Goal: Task Accomplishment & Management: Manage account settings

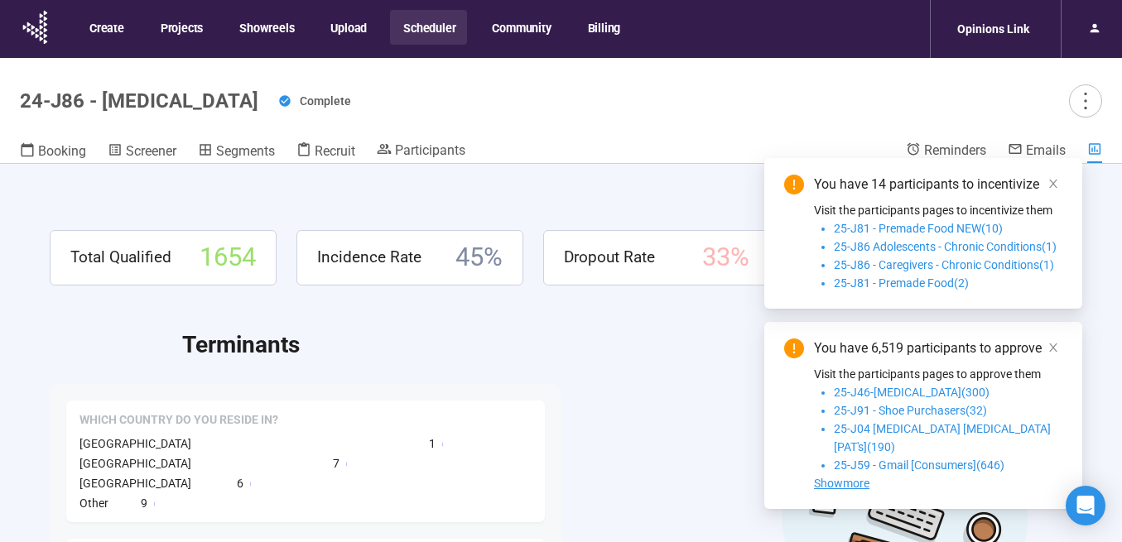
click at [425, 40] on button "Scheduler" at bounding box center [428, 27] width 77 height 35
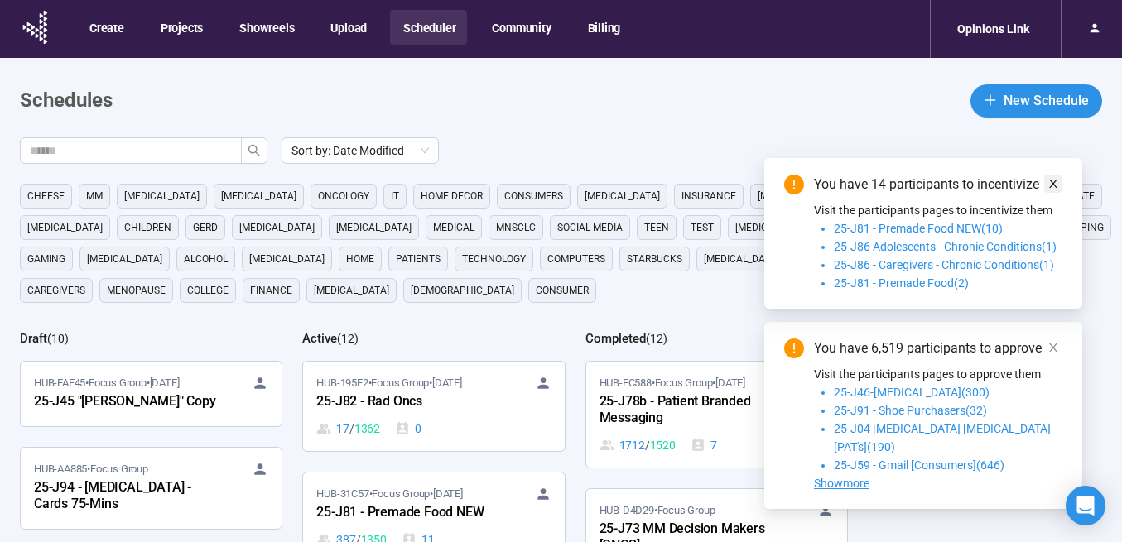
click at [1053, 188] on icon "close" at bounding box center [1053, 184] width 8 height 8
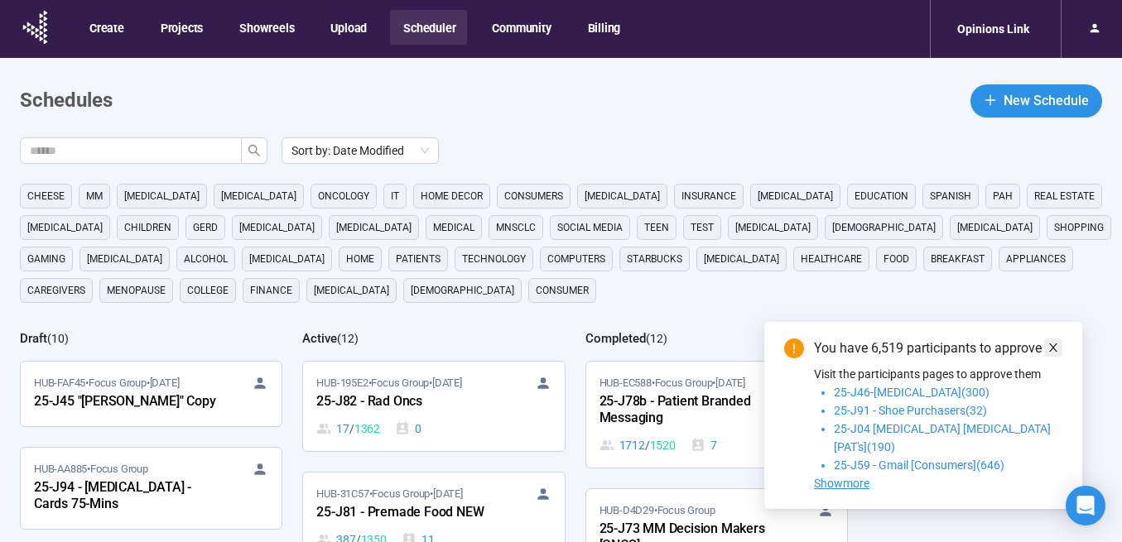
click at [1052, 354] on icon "close" at bounding box center [1053, 348] width 12 height 12
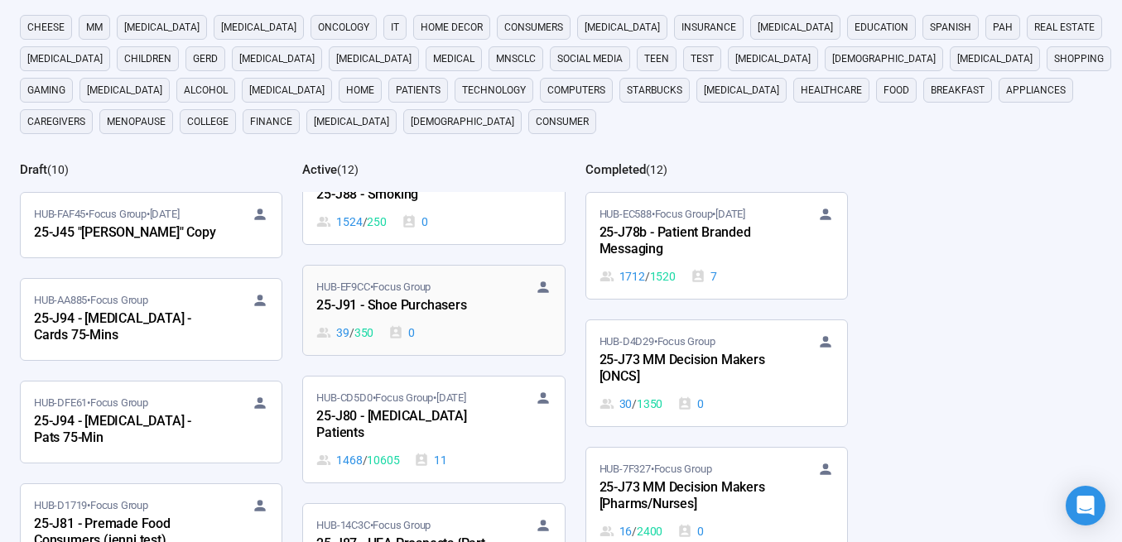
scroll to position [840, 0]
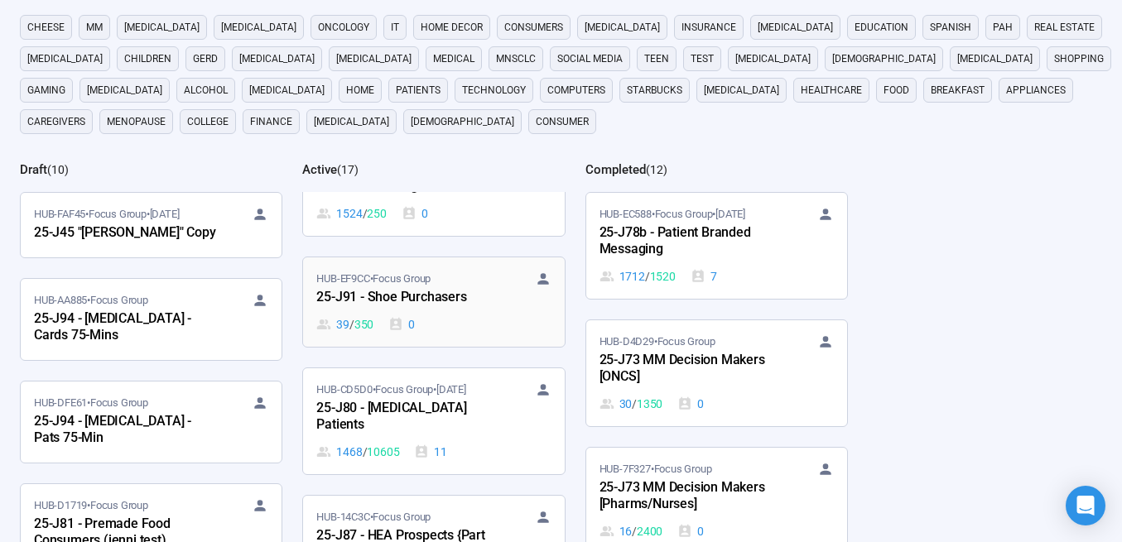
click at [426, 296] on div "25-J91 - Shoe Purchasers" at bounding box center [407, 298] width 182 height 22
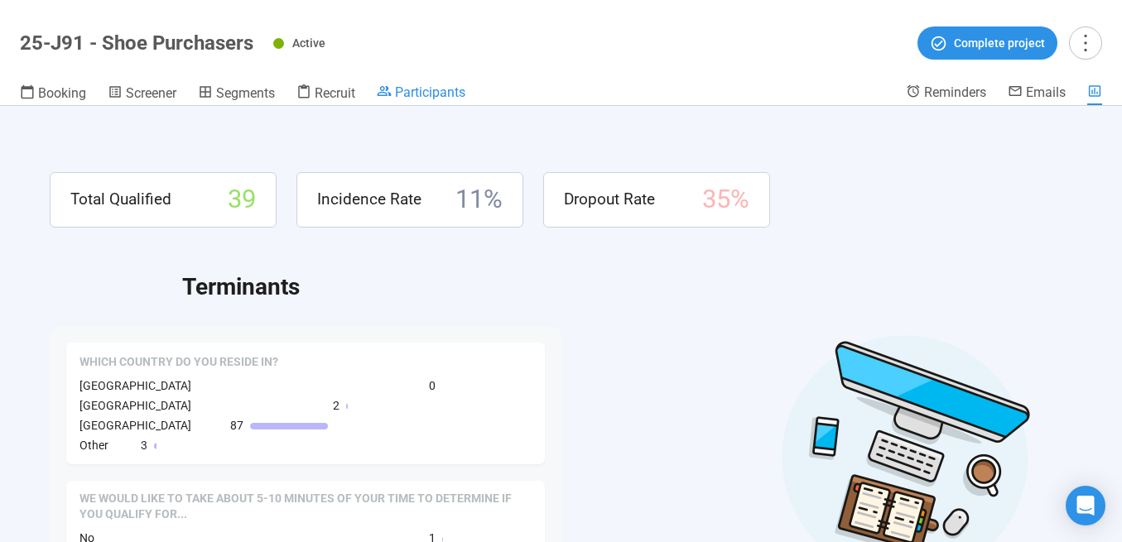
click at [426, 95] on span "Participants" at bounding box center [430, 92] width 70 height 16
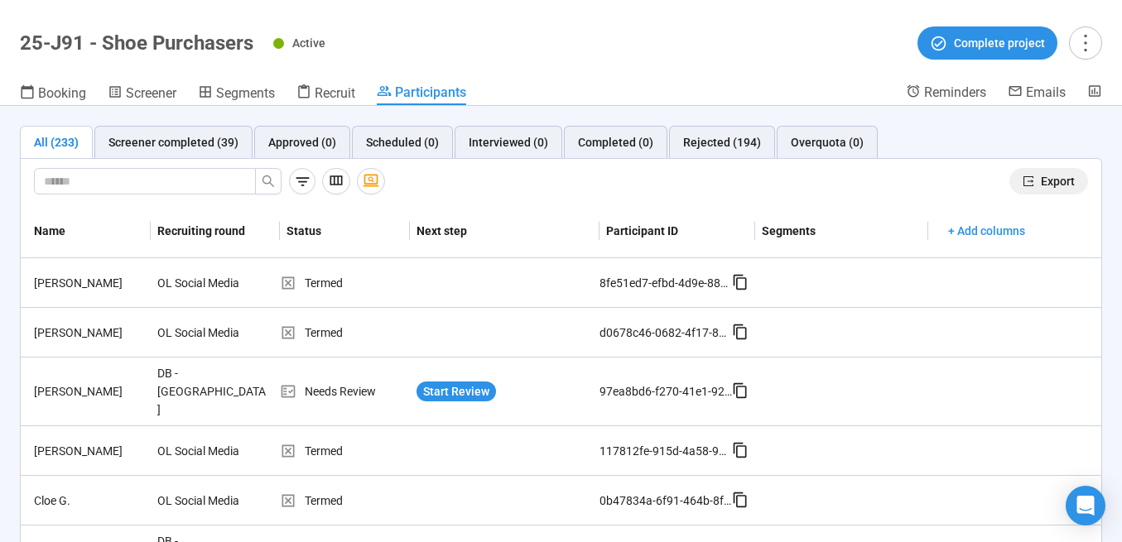
click at [1047, 179] on span "Export" at bounding box center [1058, 181] width 34 height 18
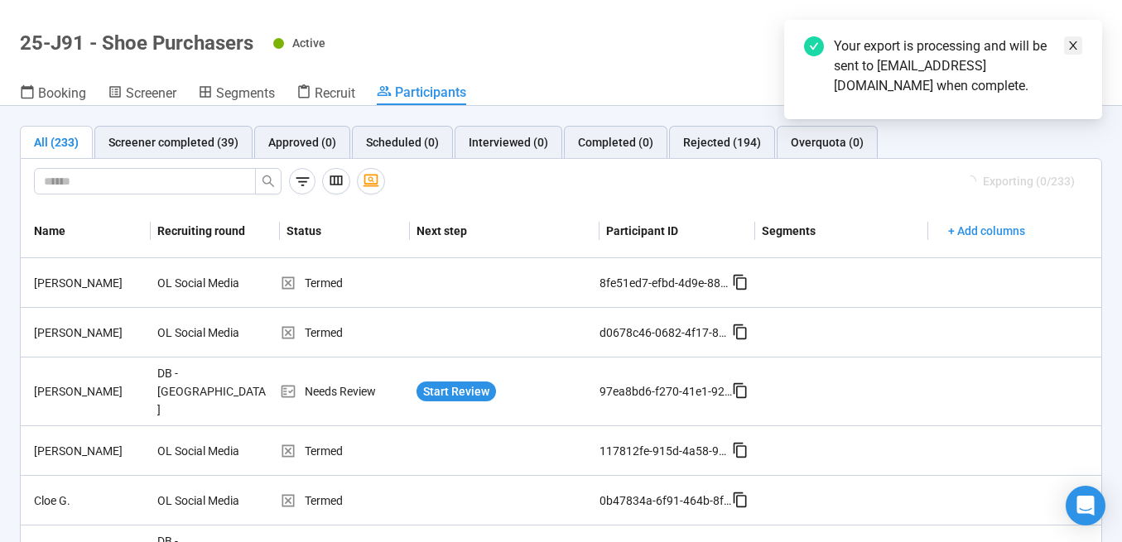
click at [1076, 45] on icon "close" at bounding box center [1073, 46] width 12 height 12
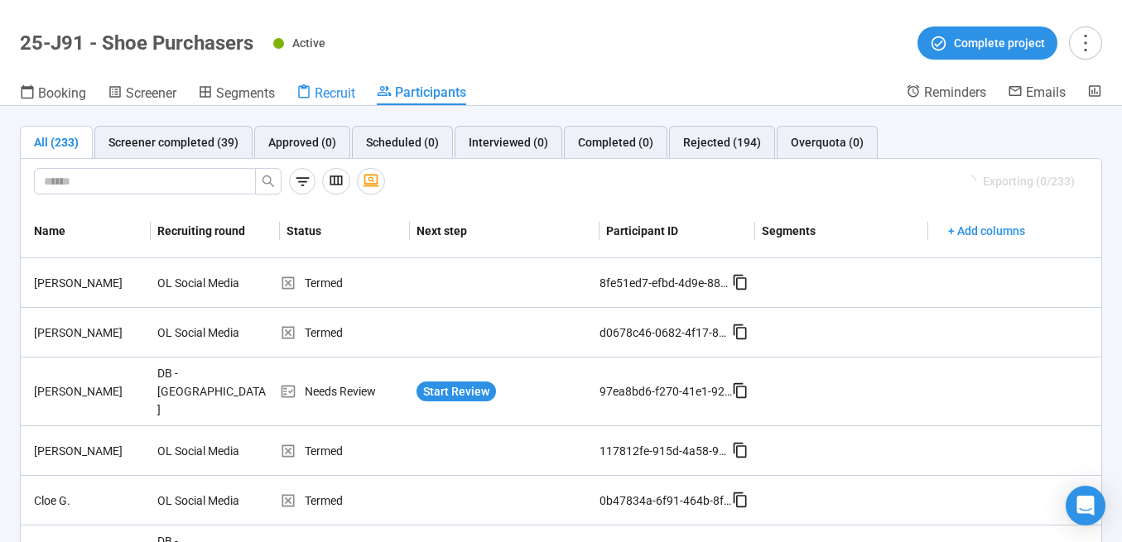
click at [322, 90] on span "Recruit" at bounding box center [335, 93] width 41 height 16
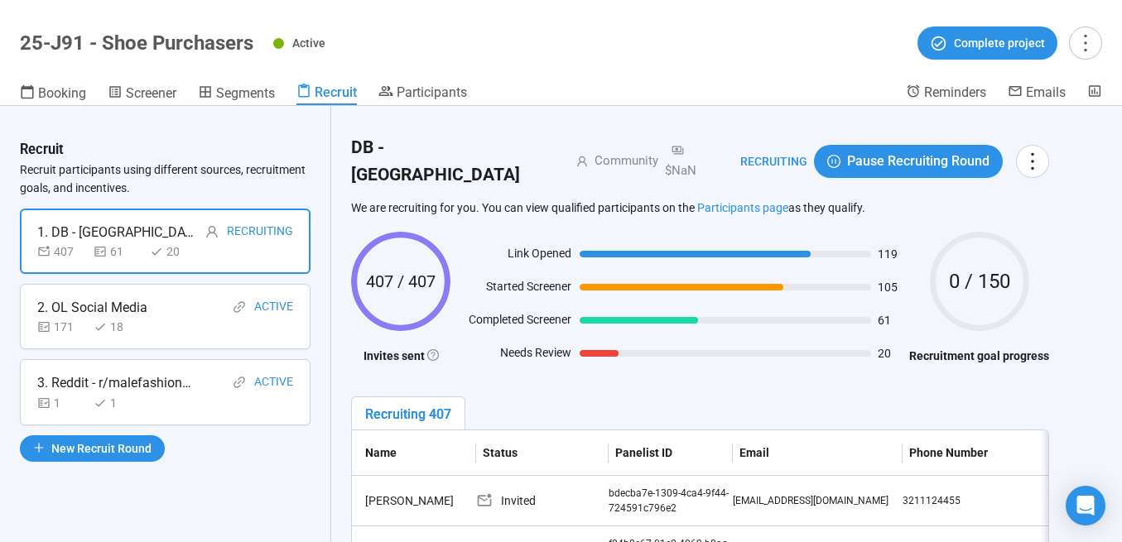
click at [633, 244] on div "119" at bounding box center [740, 253] width 321 height 18
click at [569, 431] on th "Status" at bounding box center [542, 454] width 132 height 46
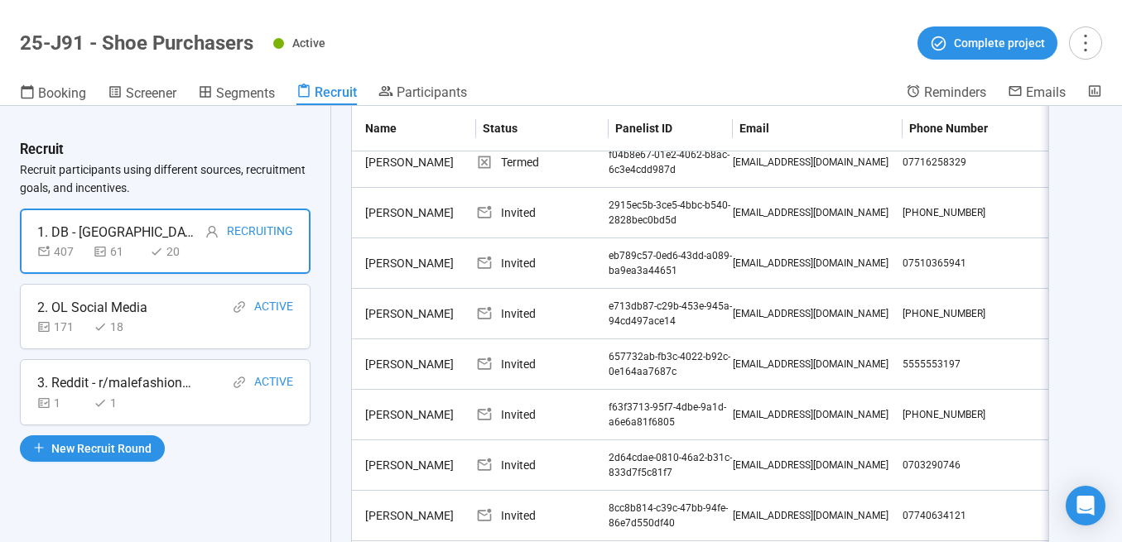
scroll to position [511, 0]
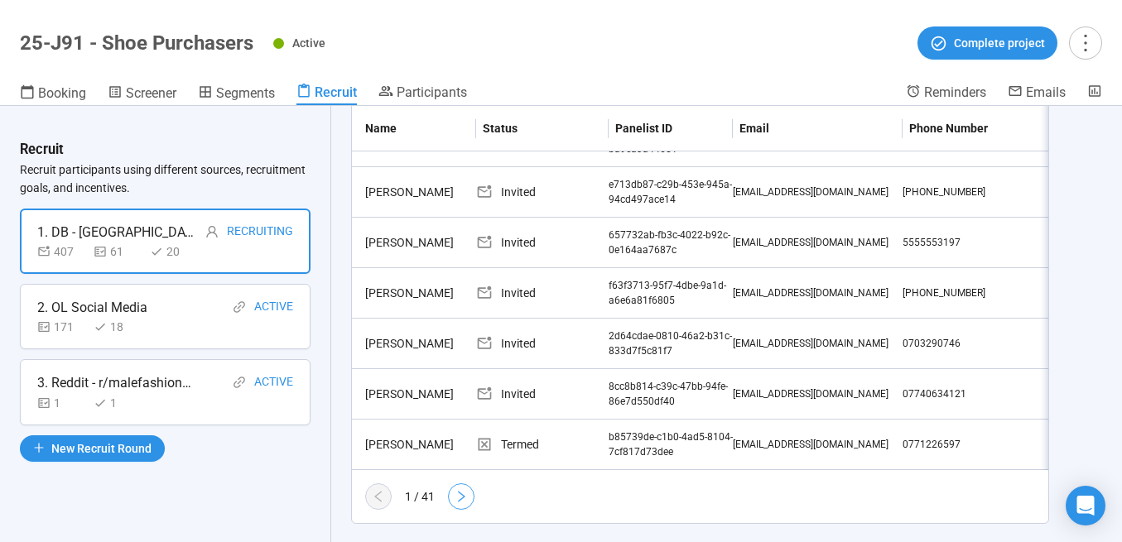
click at [455, 490] on icon "right" at bounding box center [461, 496] width 13 height 13
click at [459, 490] on icon "right" at bounding box center [461, 496] width 13 height 13
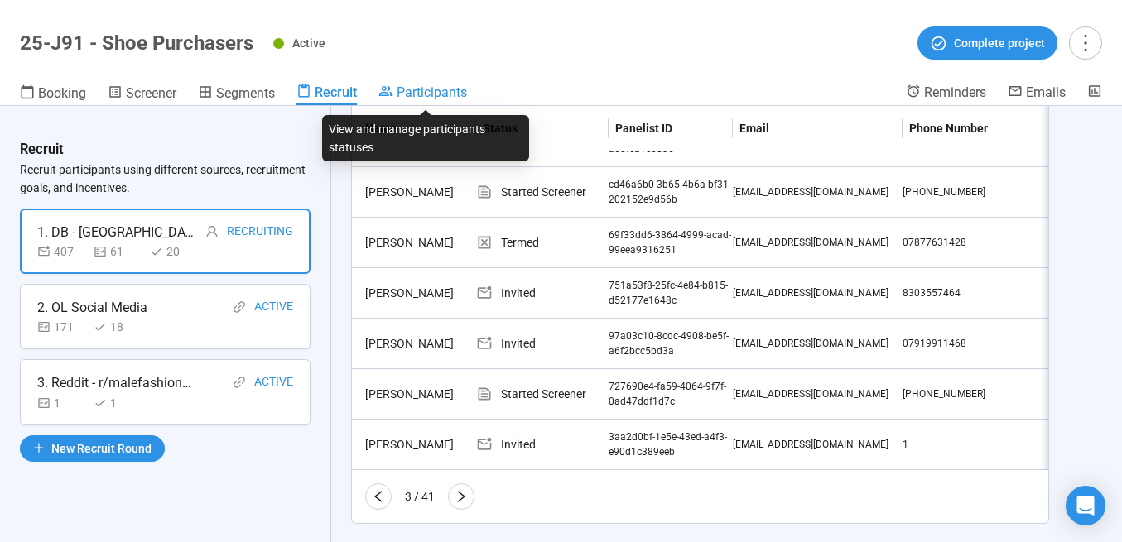
click at [421, 91] on span "Participants" at bounding box center [432, 92] width 70 height 16
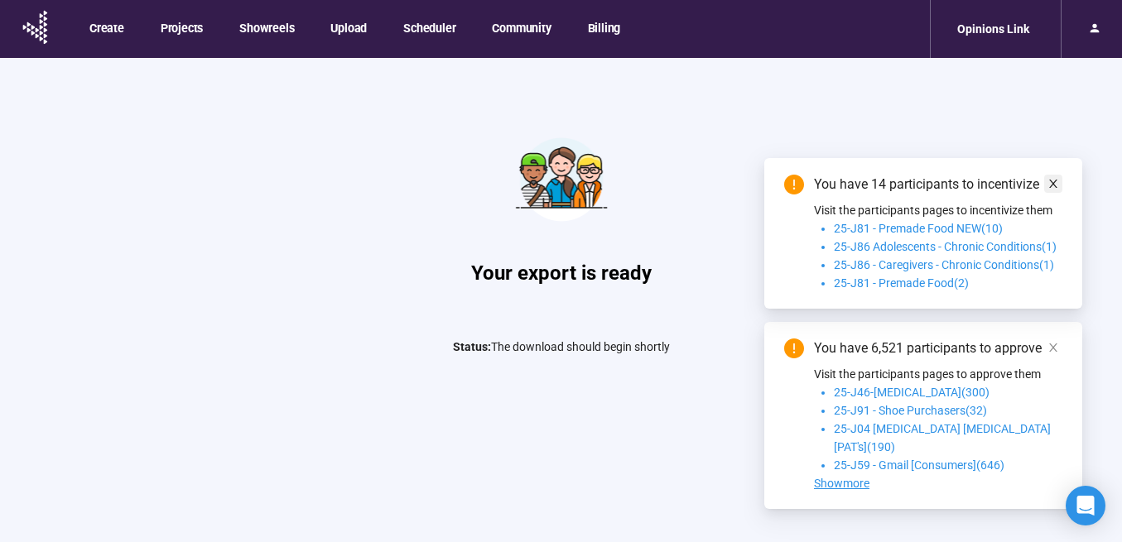
click at [1051, 190] on icon "close" at bounding box center [1053, 184] width 12 height 12
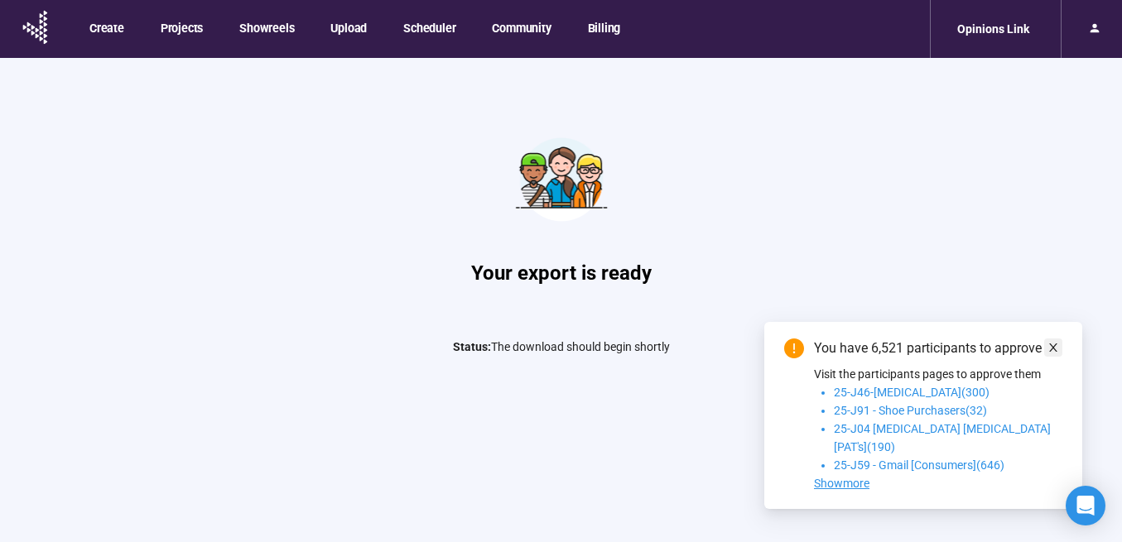
click at [1050, 352] on icon "close" at bounding box center [1053, 348] width 8 height 8
